Goal: Task Accomplishment & Management: Use online tool/utility

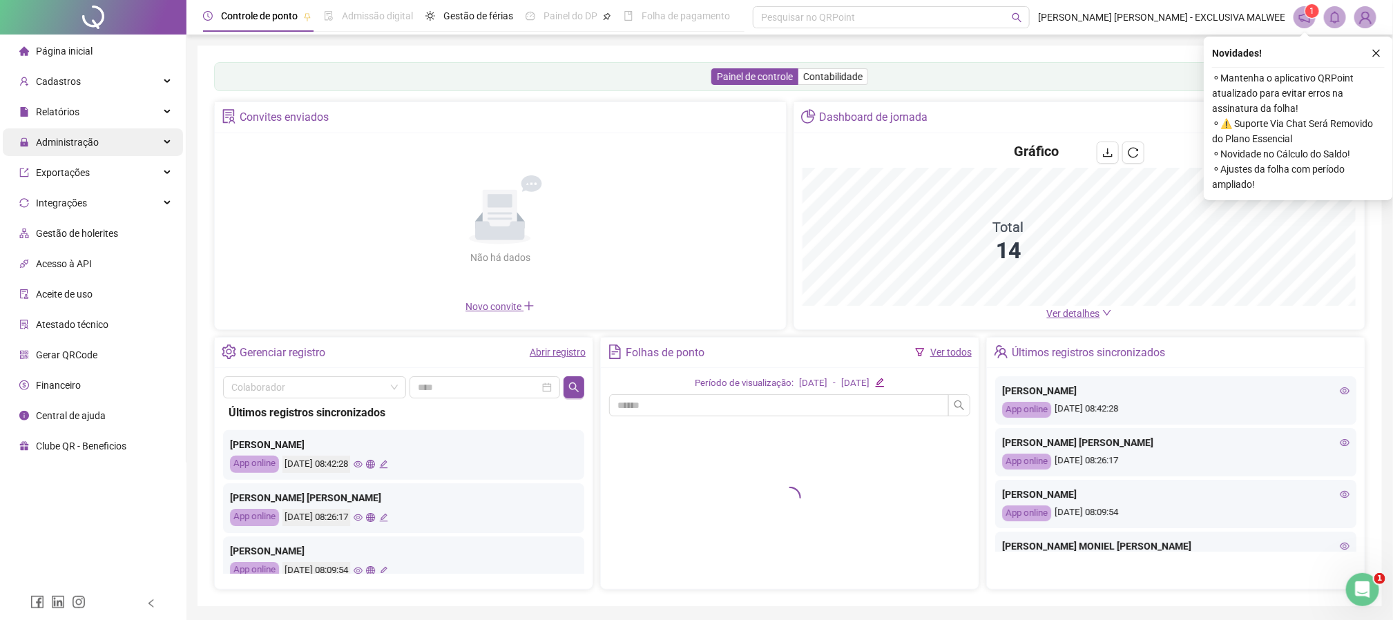
click at [46, 137] on span "Administração" at bounding box center [67, 142] width 63 height 11
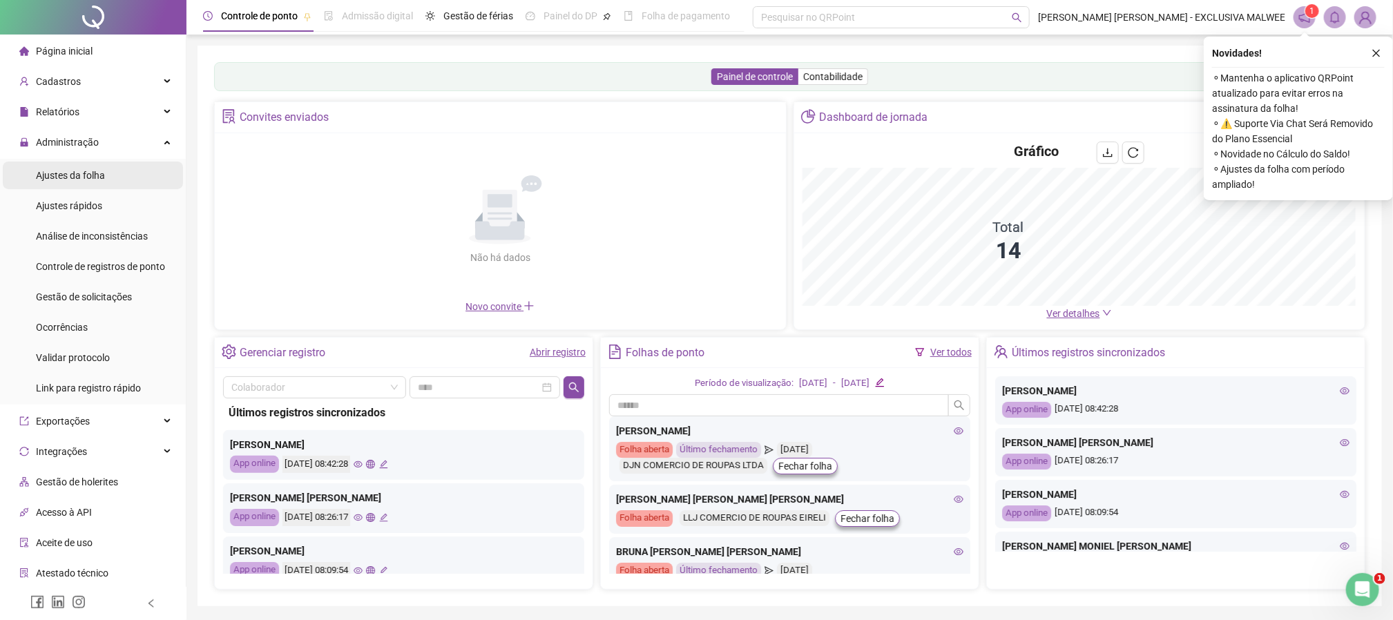
click at [93, 184] on div "Ajustes da folha" at bounding box center [70, 176] width 69 height 28
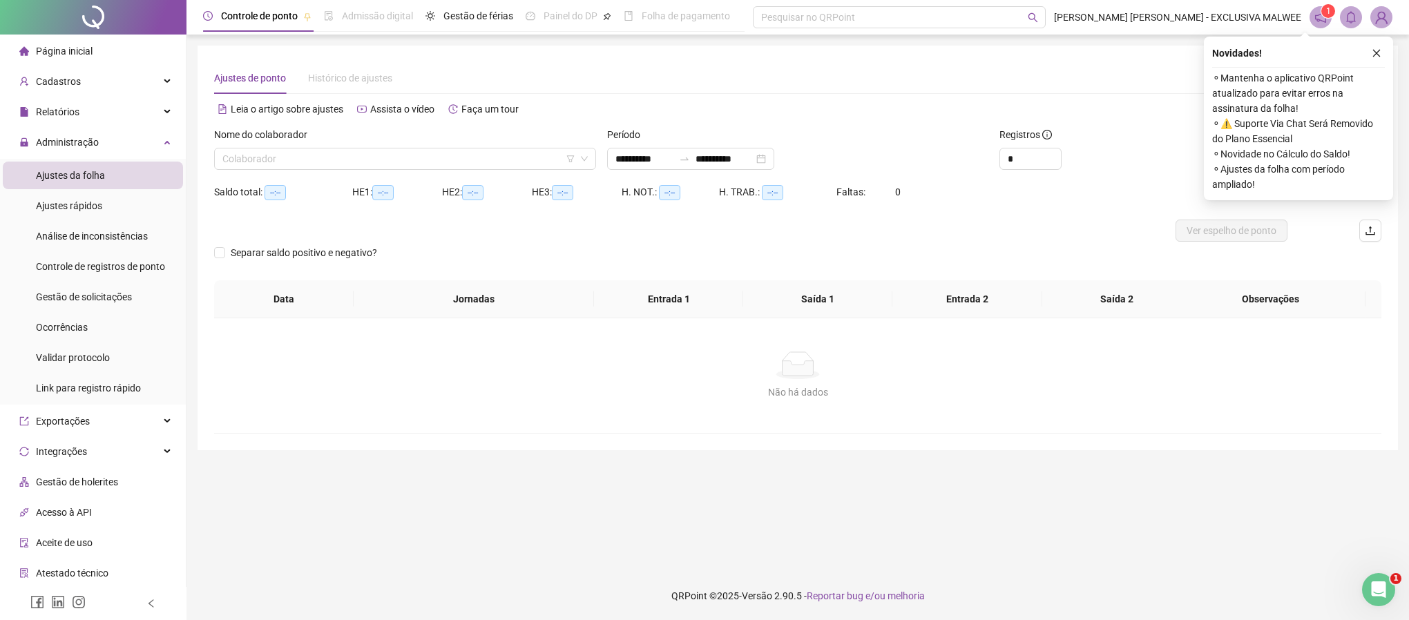
type input "**********"
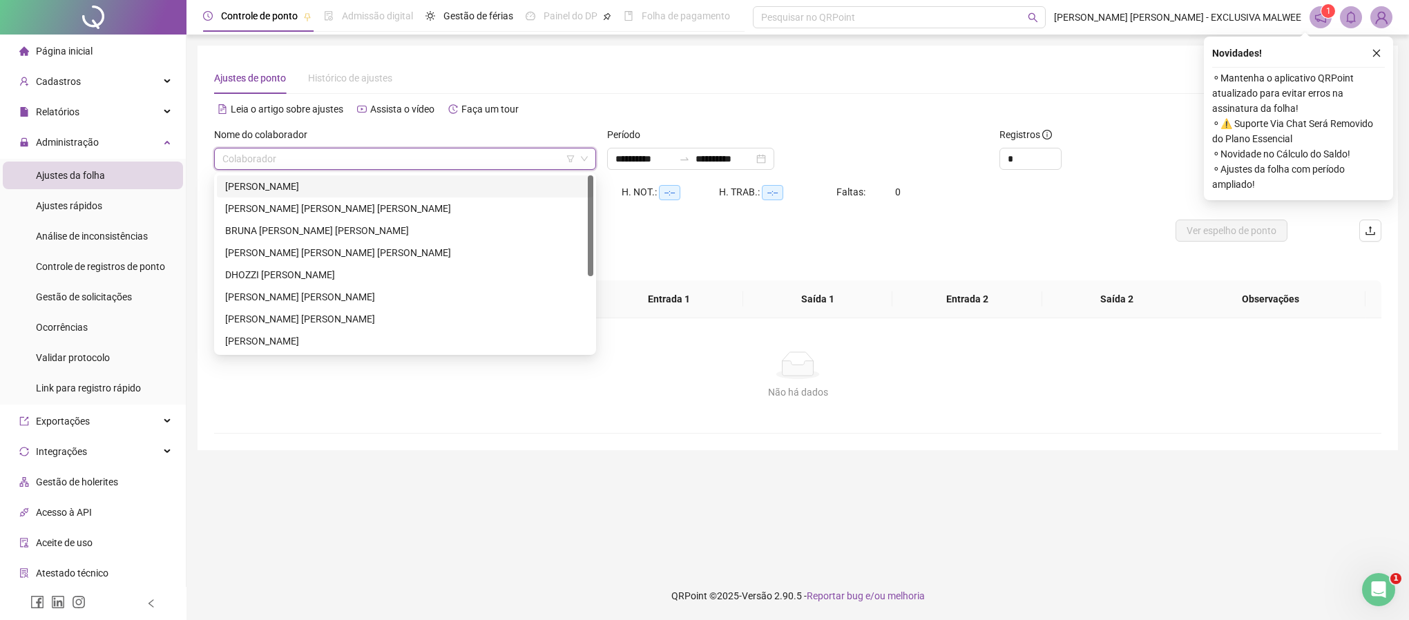
click at [260, 156] on input "search" at bounding box center [398, 159] width 353 height 21
click at [261, 191] on div "[PERSON_NAME]" at bounding box center [405, 186] width 360 height 15
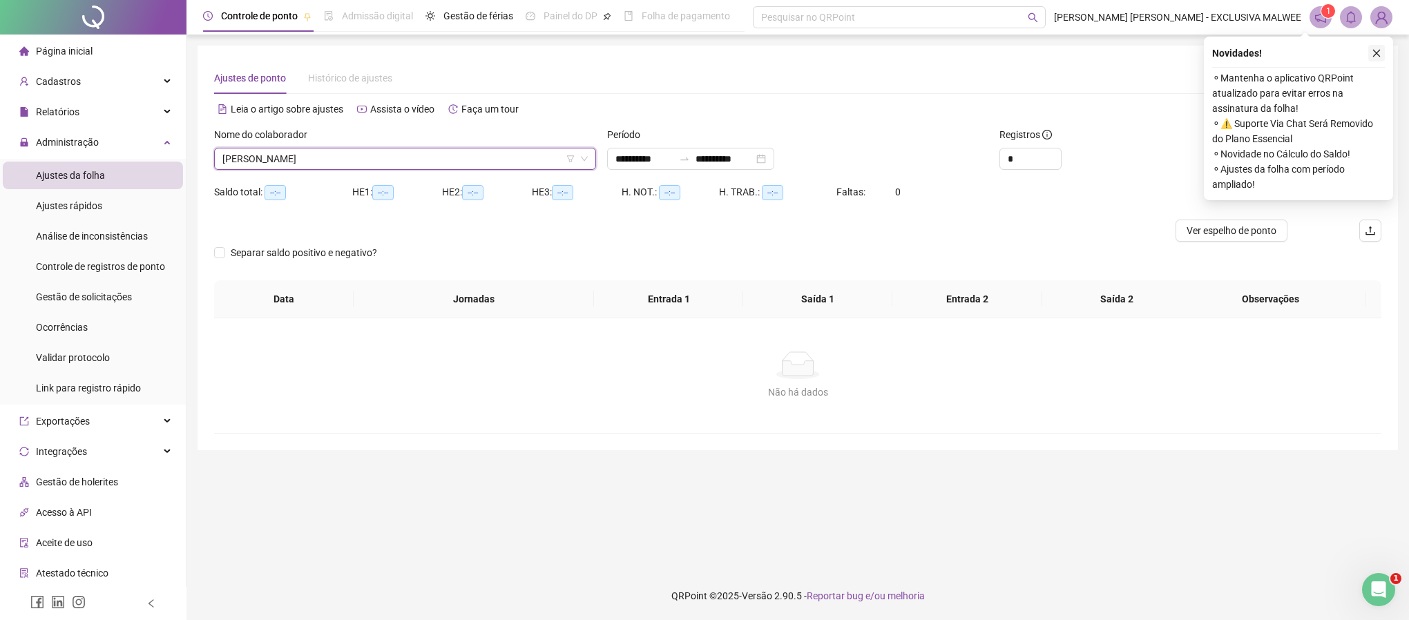
click at [1370, 54] on button "button" at bounding box center [1377, 53] width 17 height 17
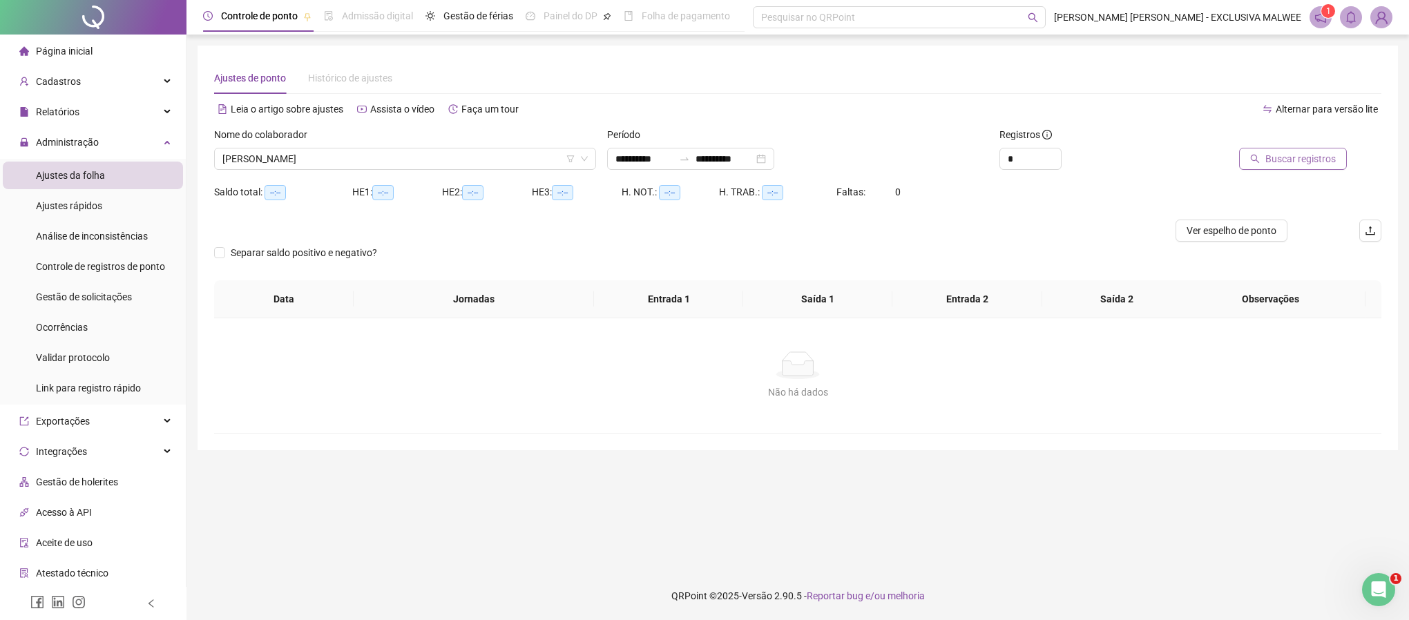
click at [1269, 158] on span "Buscar registros" at bounding box center [1301, 158] width 70 height 15
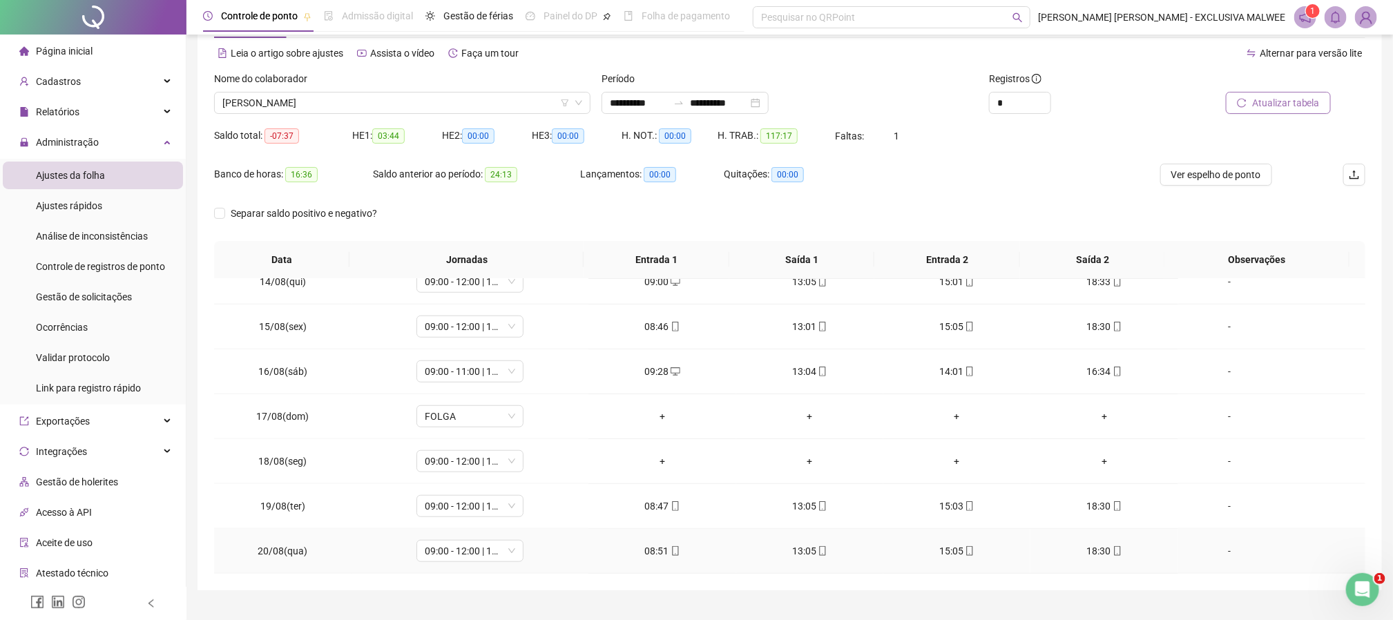
scroll to position [86, 0]
